Goal: Check status

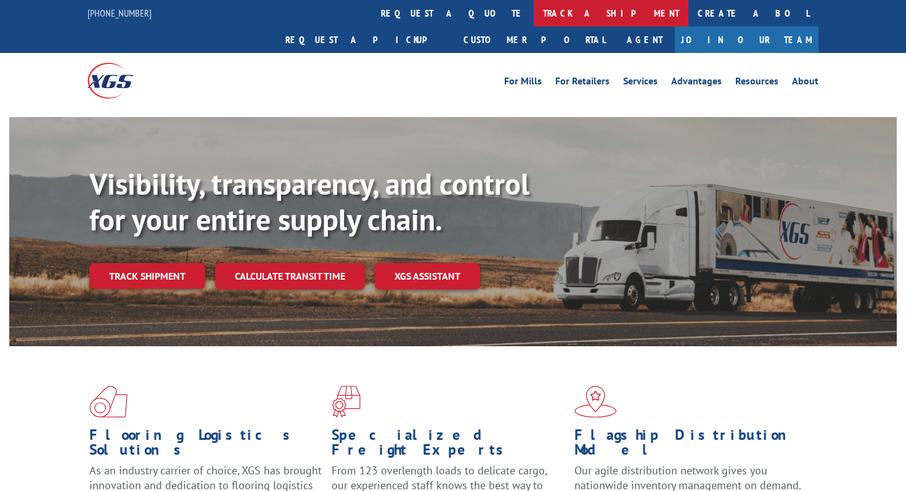
click at [534, 12] on link "track a shipment" at bounding box center [611, 13] width 155 height 26
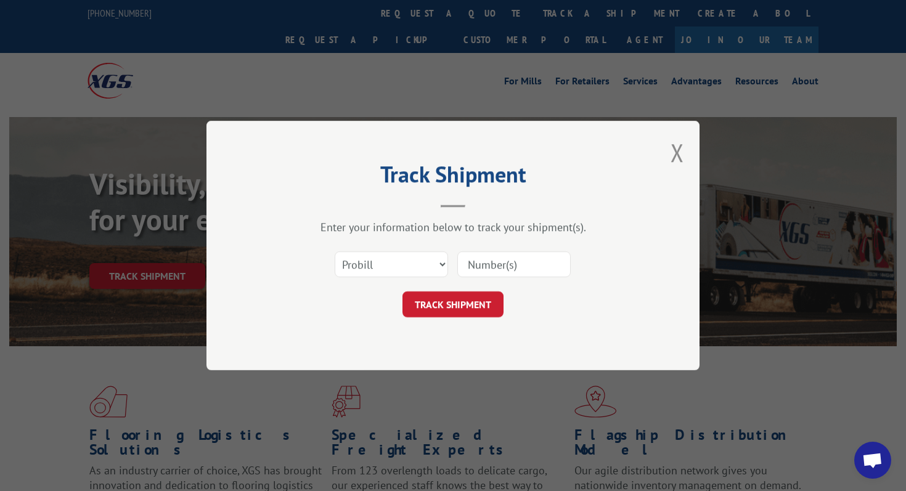
click at [481, 266] on input at bounding box center [513, 264] width 113 height 26
paste input "17590247"
type input "17590247"
click button "TRACK SHIPMENT" at bounding box center [452, 304] width 101 height 26
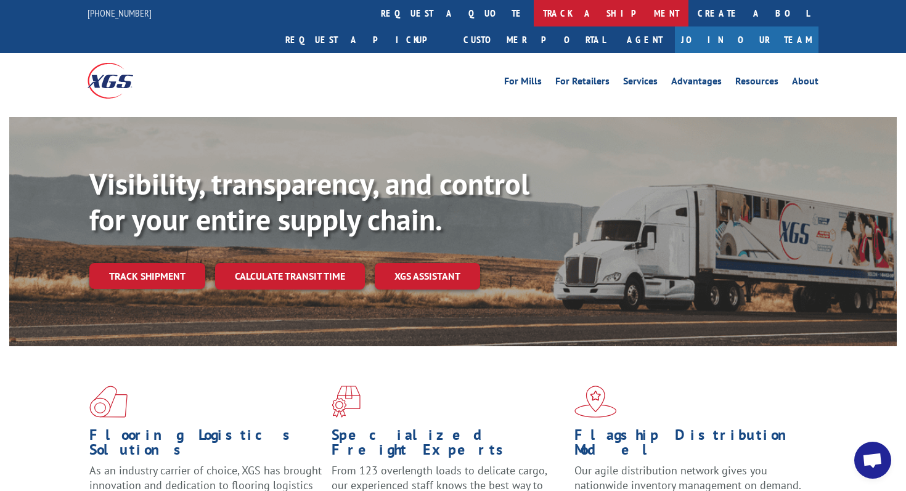
click at [534, 14] on link "track a shipment" at bounding box center [611, 13] width 155 height 26
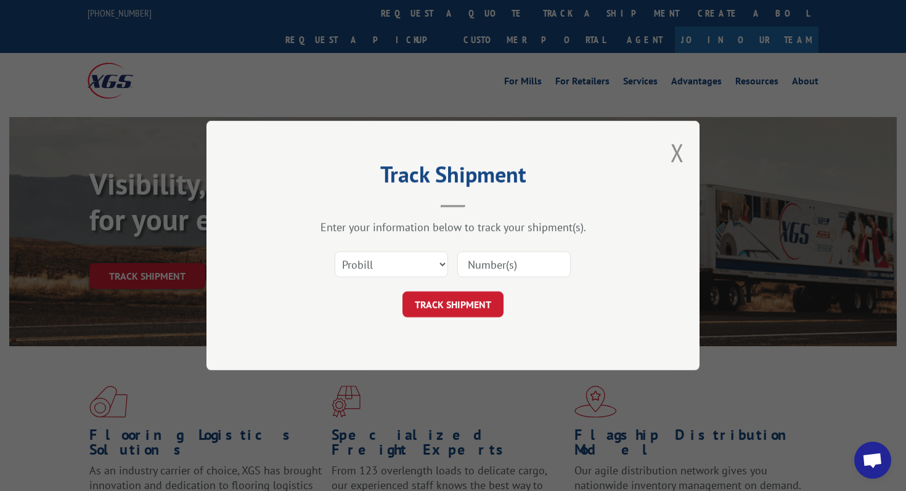
click at [526, 267] on input at bounding box center [513, 264] width 113 height 26
paste input "11967211"
type input "11967211"
click button "TRACK SHIPMENT" at bounding box center [452, 304] width 101 height 26
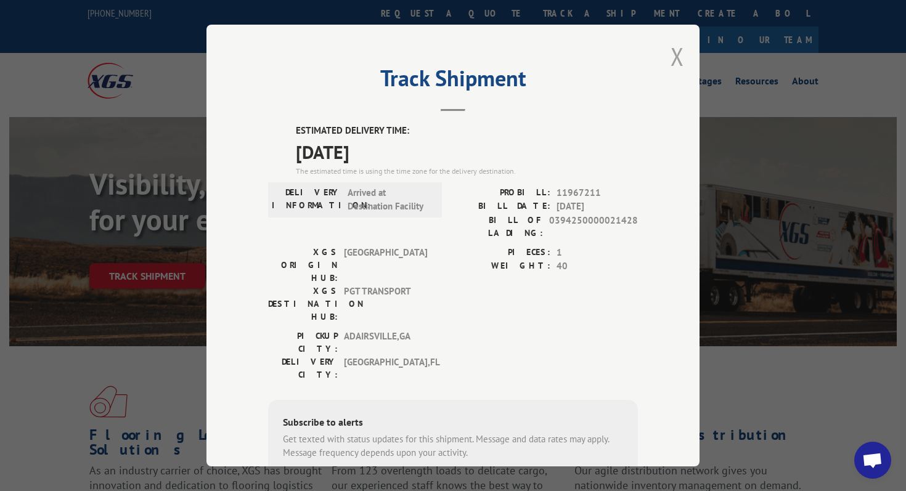
click at [676, 52] on button "Close modal" at bounding box center [677, 56] width 14 height 33
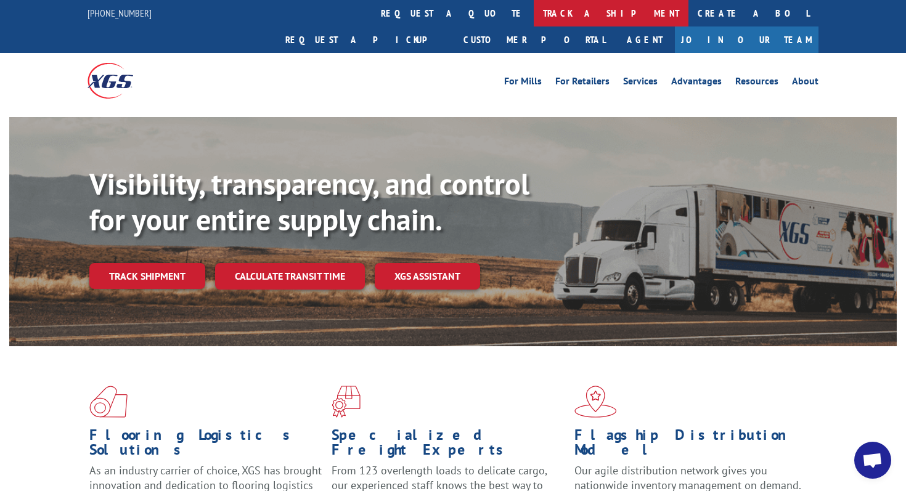
click at [534, 9] on link "track a shipment" at bounding box center [611, 13] width 155 height 26
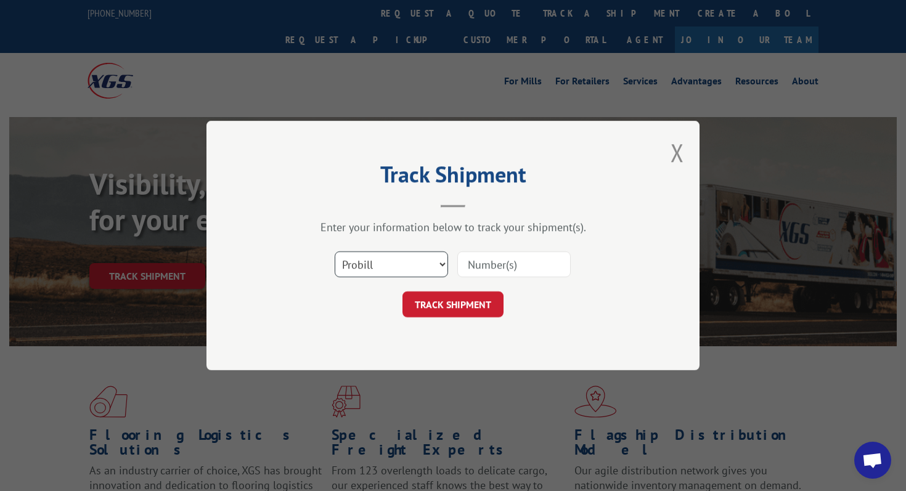
click at [374, 253] on select "Select category... Probill BOL PO" at bounding box center [391, 264] width 113 height 26
select select "bol"
click at [335, 251] on select "Select category... Probill BOL PO" at bounding box center [391, 264] width 113 height 26
click at [499, 259] on input at bounding box center [513, 264] width 113 height 26
paste input "815141"
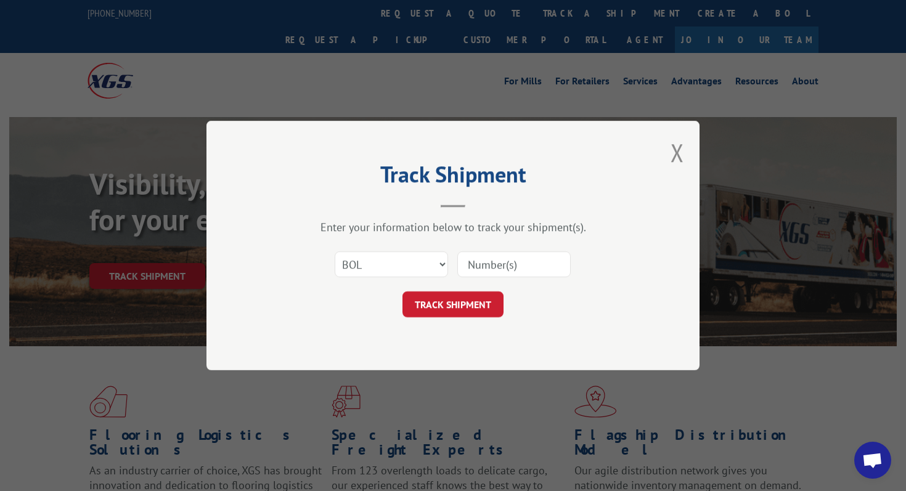
type input "815141"
click button "TRACK SHIPMENT" at bounding box center [452, 304] width 101 height 26
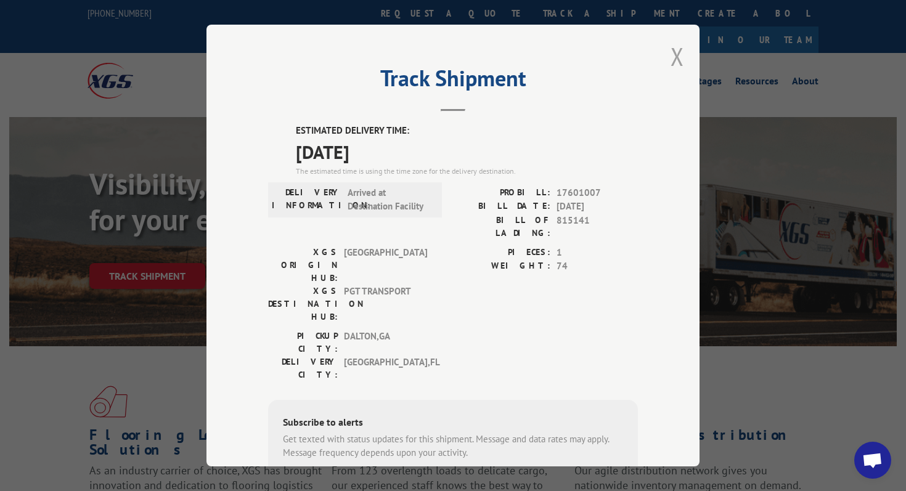
click at [681, 67] on button "Close modal" at bounding box center [677, 56] width 14 height 33
